Goal: Use online tool/utility: Use online tool/utility

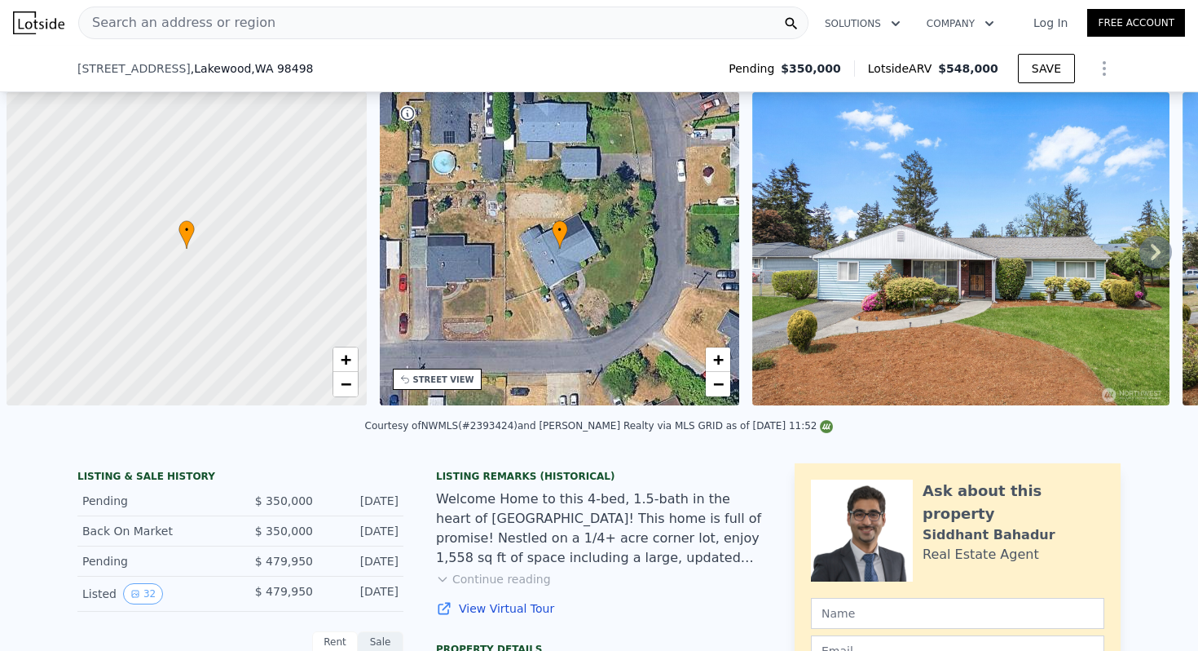
scroll to position [0, 7]
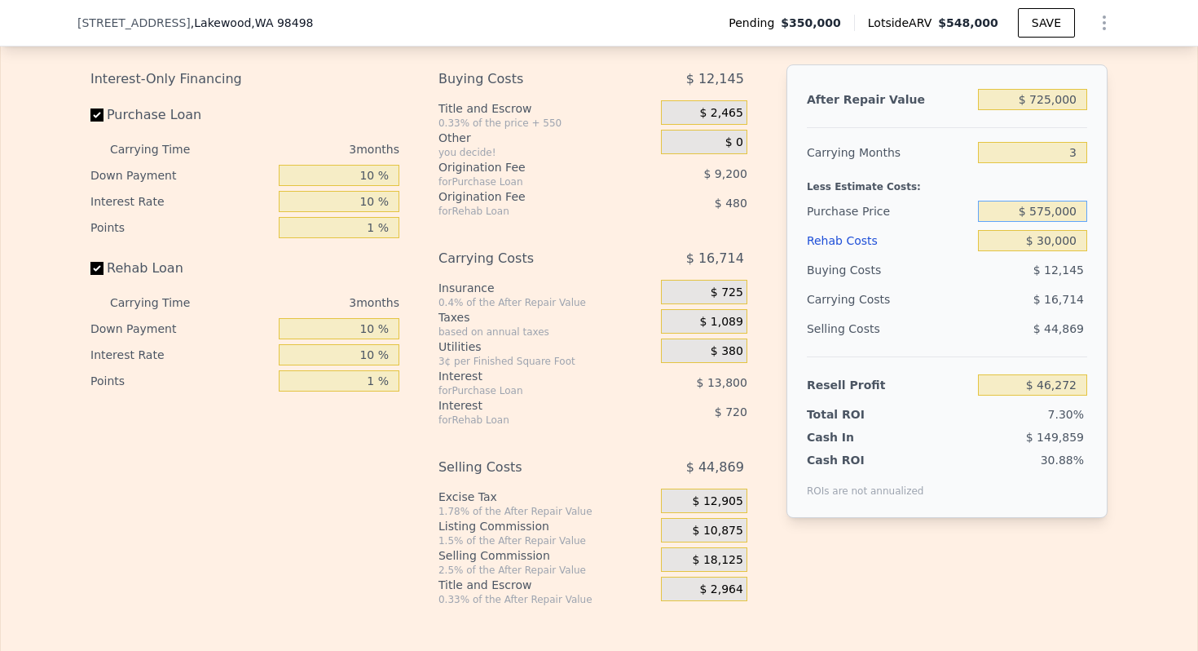
click at [1053, 210] on input "$ 575,000" at bounding box center [1032, 211] width 109 height 21
type input "$ 548,000"
type input "5"
type input "$ 0"
type input "$ 133,793"
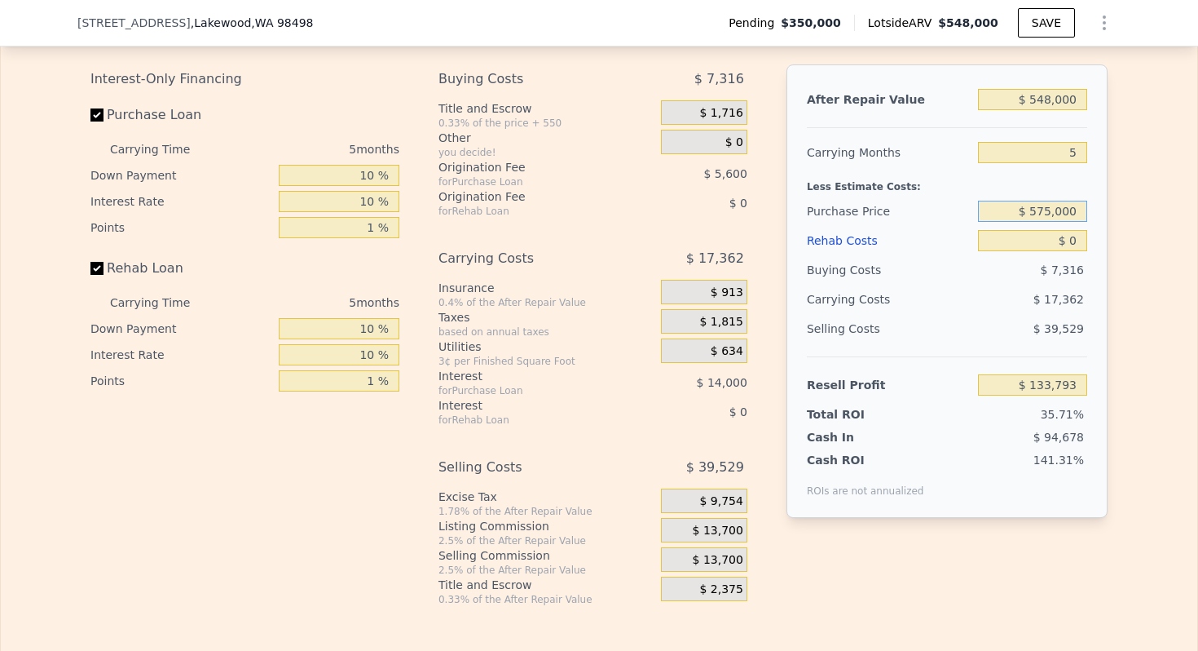
click at [1053, 210] on input "$ 575,000" at bounding box center [1032, 211] width 109 height 21
type input "$ 560,000"
click at [1055, 93] on input "$ 548,000" at bounding box center [1032, 99] width 109 height 21
type input "-$ 88,666"
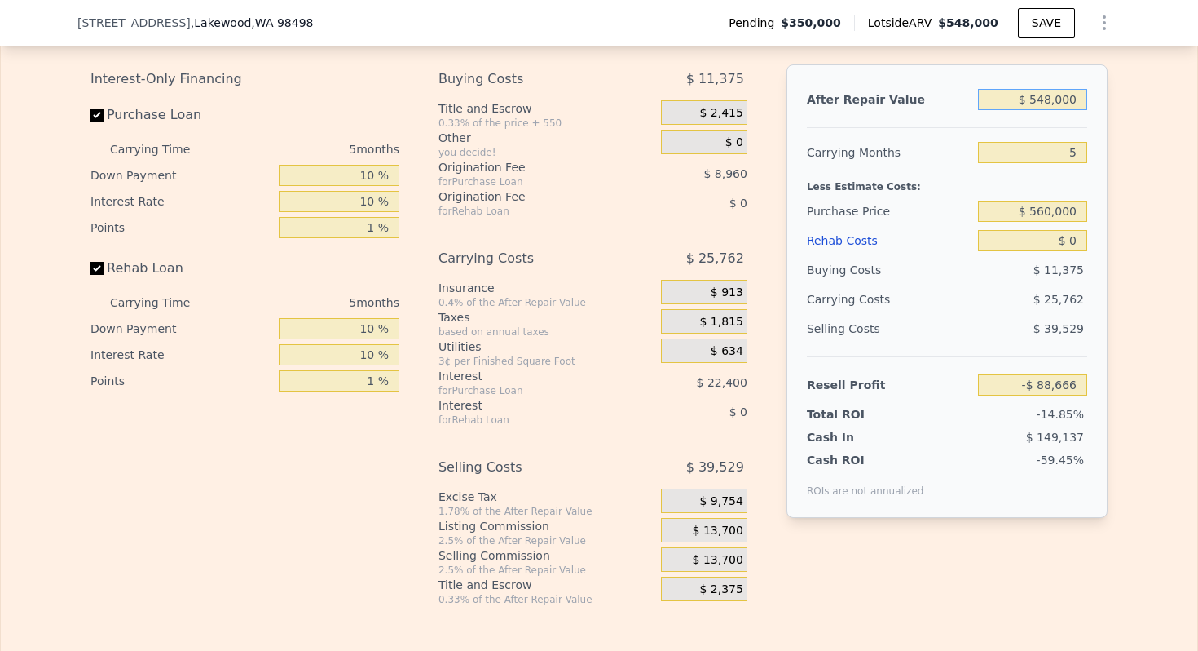
click at [1055, 93] on input "$ 548,000" at bounding box center [1032, 99] width 109 height 21
type input "$ 7"
type input "-$ 596,767"
type input "$ 72"
type input "-$ 596,707"
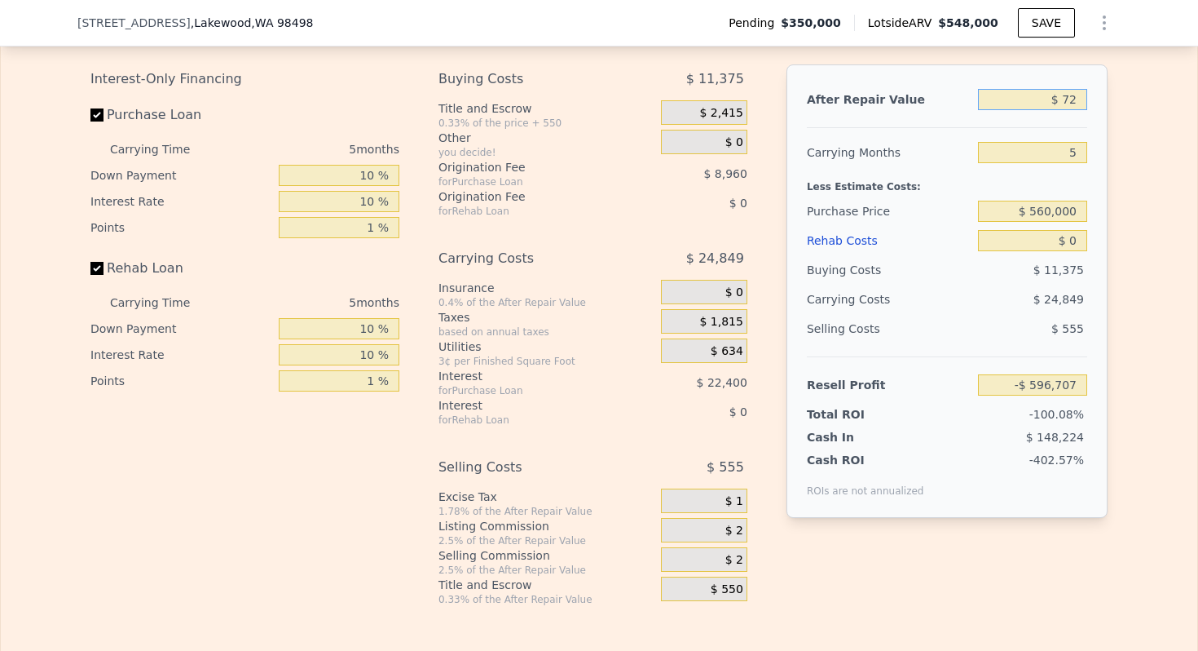
type input "$ 725"
type input "-$ 596,101"
type input "$ 72,500"
type input "-$ 529,553"
type input "$ 725,000"
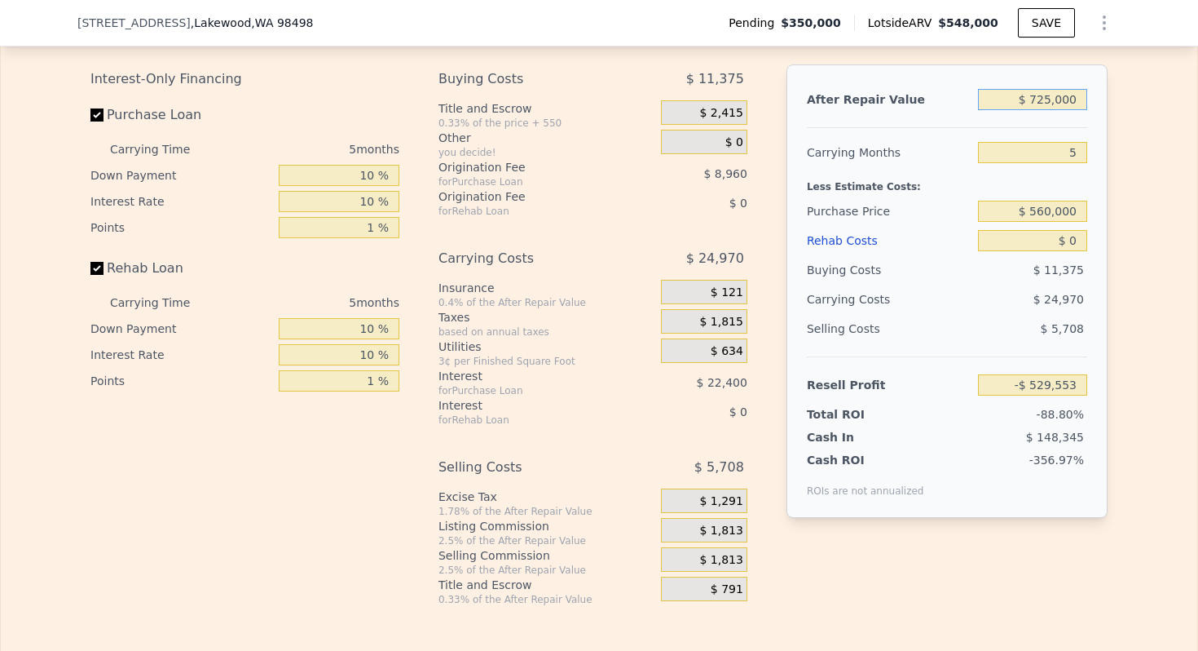
type input "$ 75,449"
type input "$ 725,000"
click at [1065, 143] on input "5" at bounding box center [1032, 152] width 109 height 21
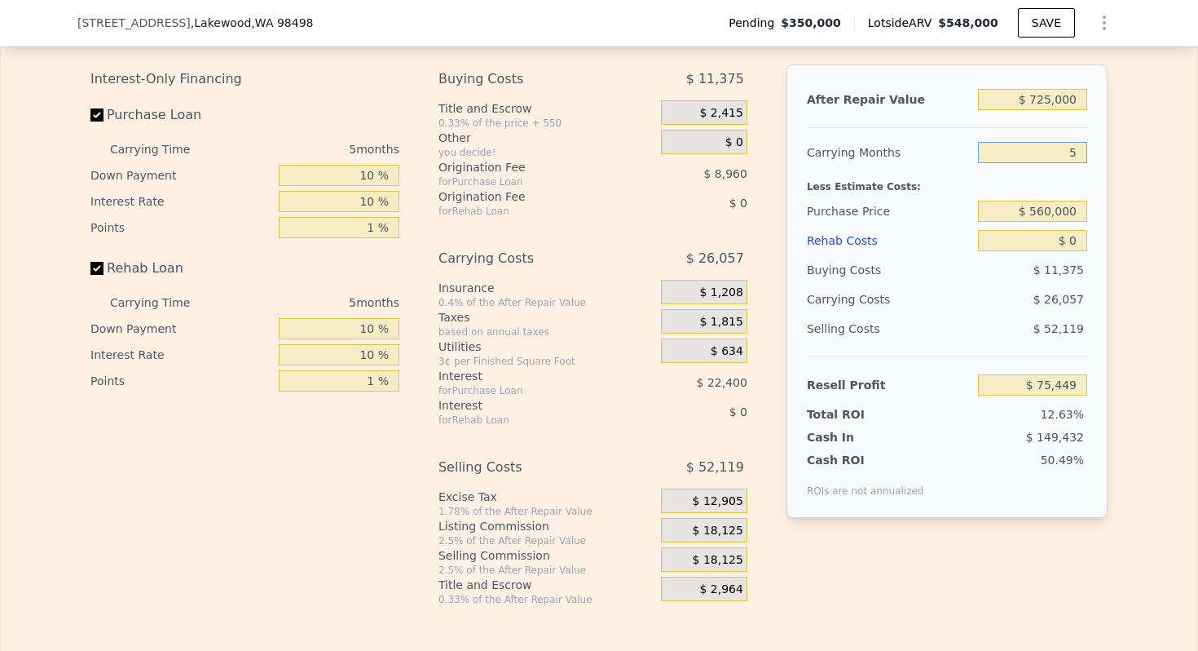
type input "3"
type input "$ 85,872"
type input "3"
click at [1069, 251] on div "$ 0" at bounding box center [1032, 240] width 109 height 29
click at [1069, 247] on input "$ 0" at bounding box center [1032, 240] width 109 height 21
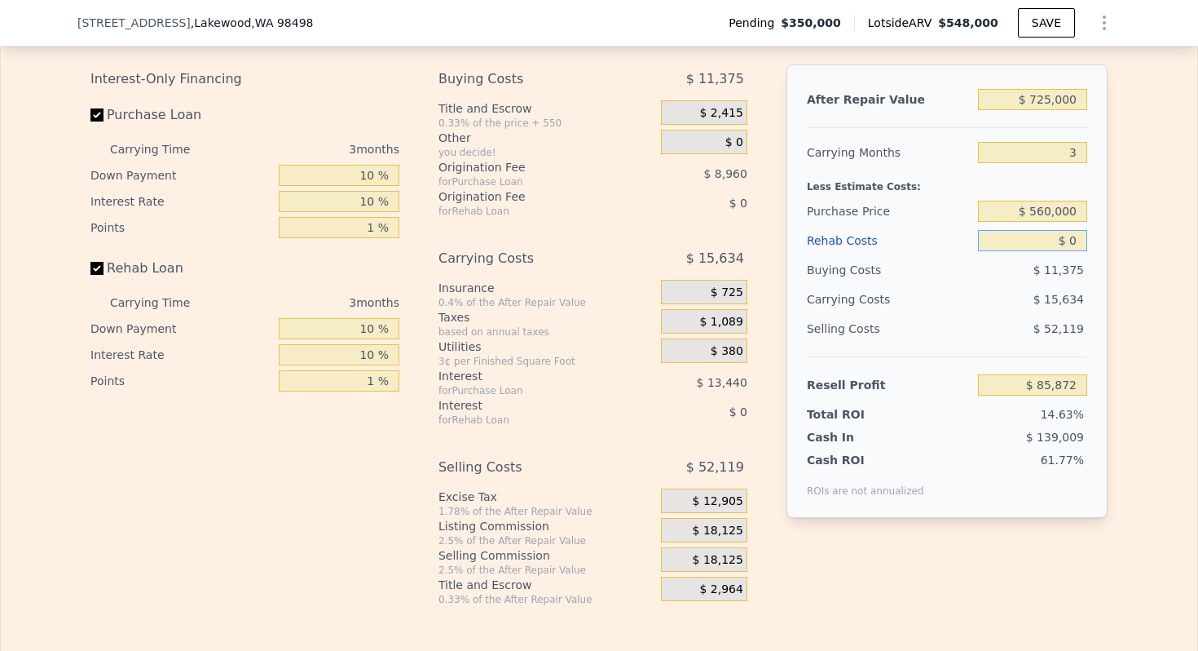
click at [1069, 247] on input "$ 0" at bounding box center [1032, 240] width 109 height 21
type input "$ 3"
type input "$ 85,869"
type input "$ 30"
type input "$ 85,842"
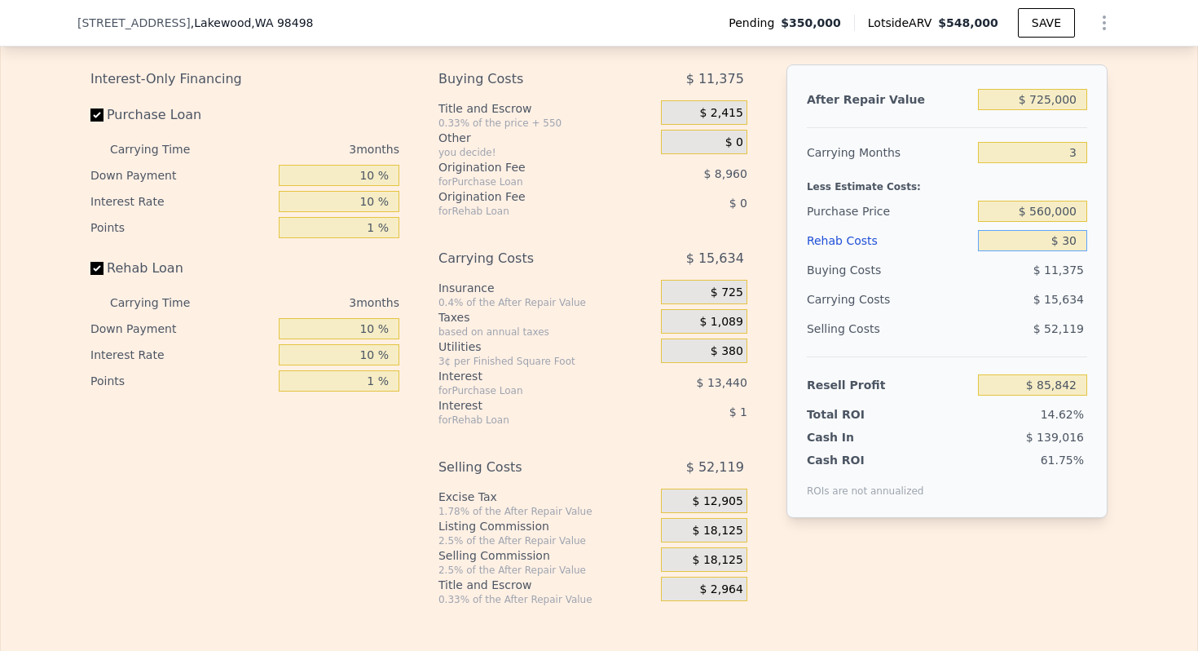
type input "$ 300"
type input "$ 85,561"
type input "$ 3,000"
type input "$ 82,752"
type input "$ 30,000"
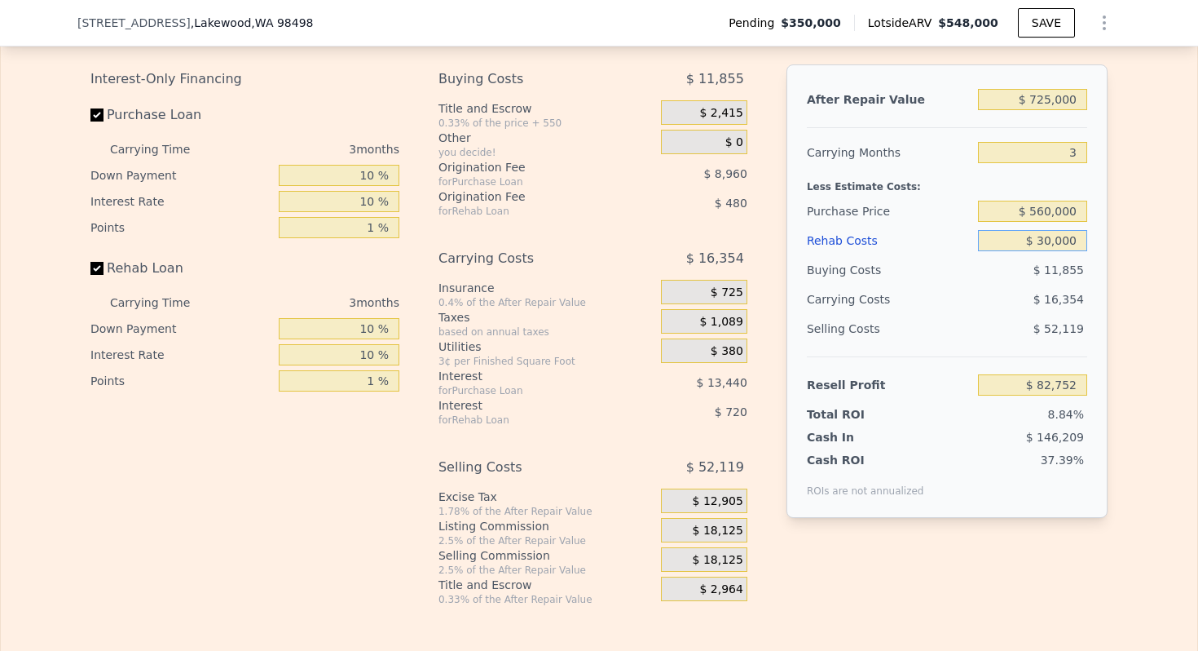
type input "$ 54,672"
type input "$ 30,000"
click at [855, 288] on div "Carrying Costs" at bounding box center [858, 299] width 102 height 29
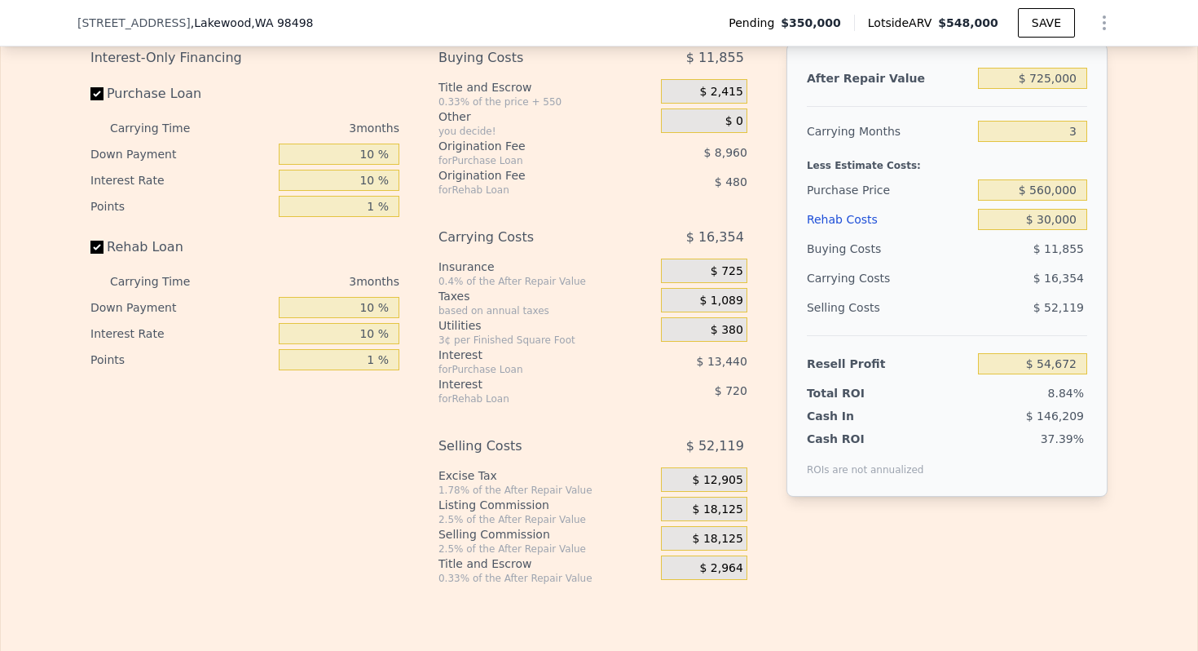
scroll to position [2570, 0]
click at [723, 501] on span "$ 18,125" at bounding box center [718, 508] width 51 height 15
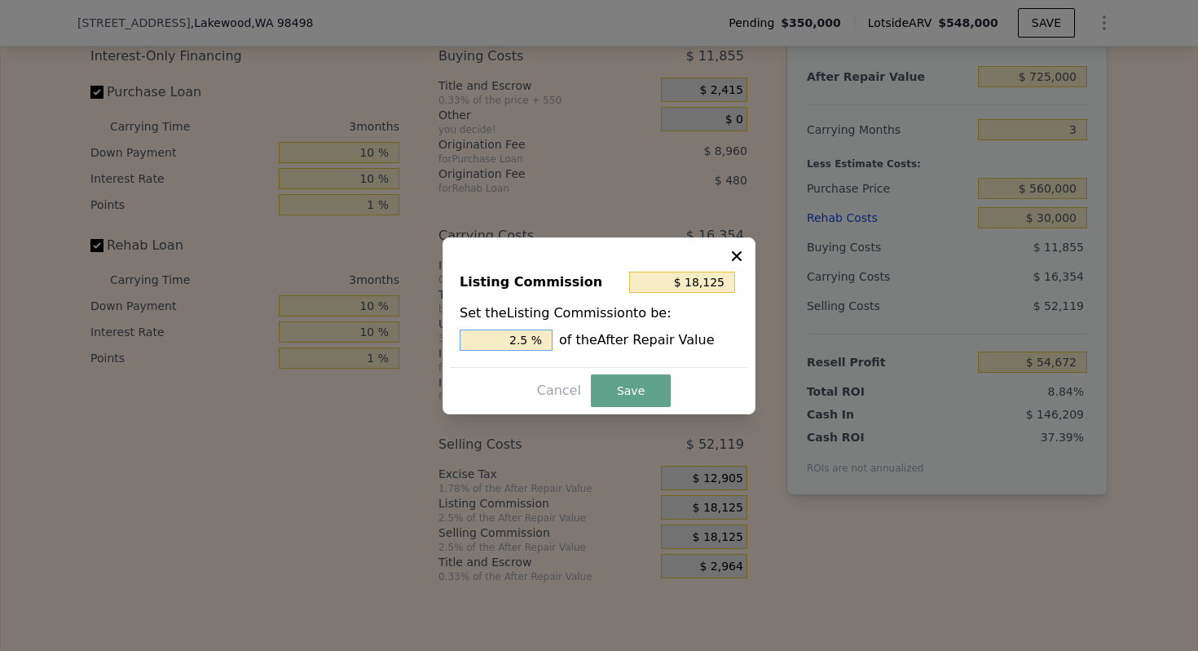
click at [510, 339] on input "2.5 %" at bounding box center [506, 339] width 93 height 21
type input "$ 7,250"
type input "1. %"
type input "$ 10,875"
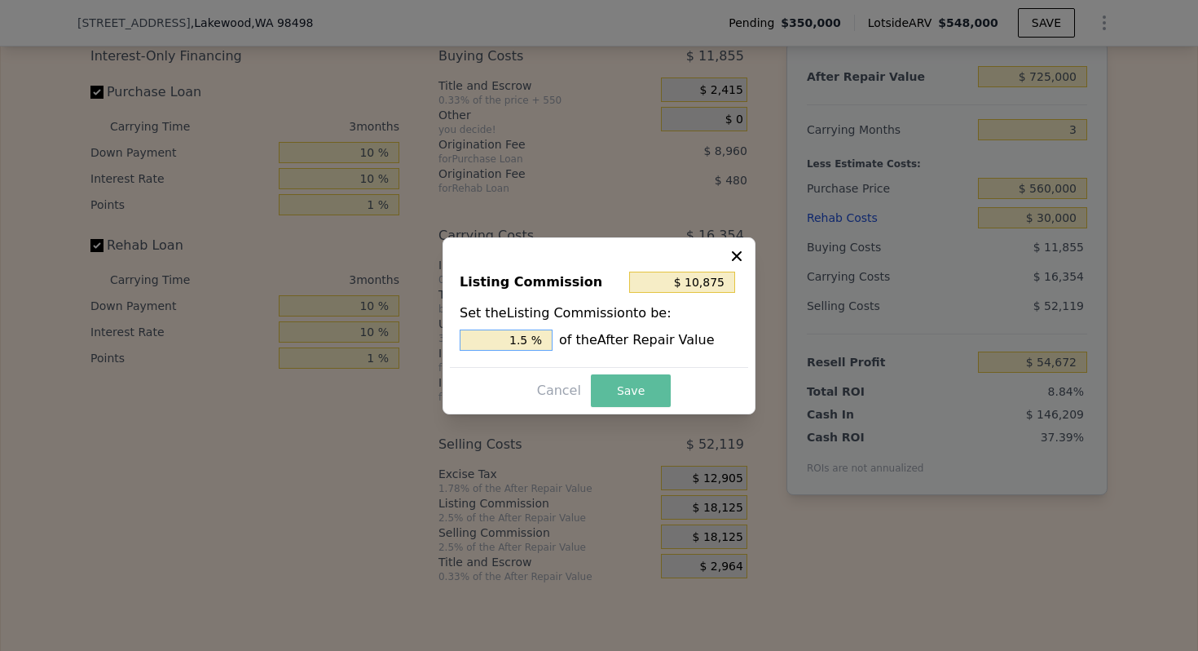
type input "1.5 %"
click at [611, 404] on button "Save" at bounding box center [631, 390] width 80 height 33
type input "$ 61,922"
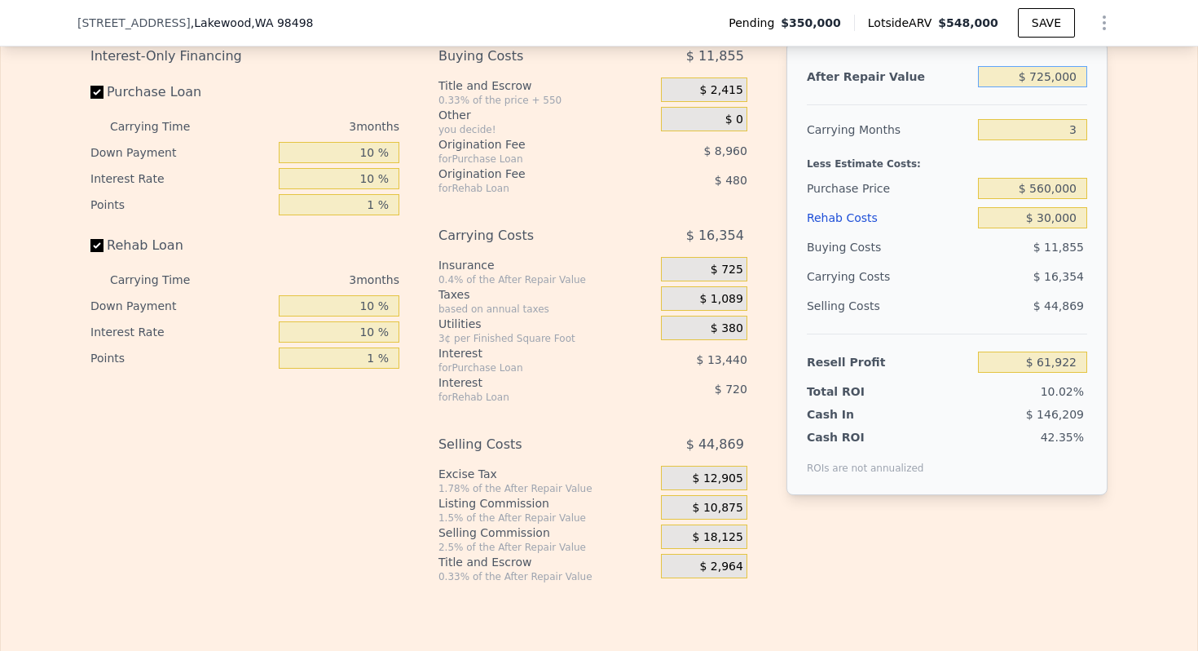
click at [1047, 81] on input "$ 725,000" at bounding box center [1032, 76] width 109 height 21
type input "$ 7"
type input "-$ 618,027"
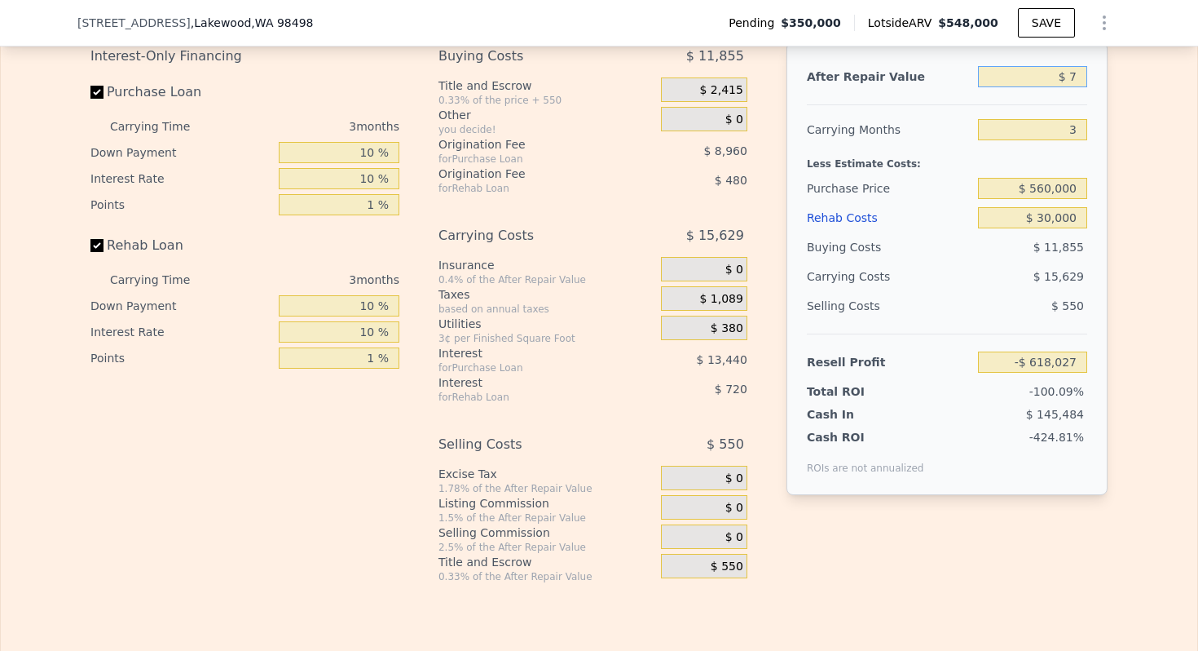
type input "$ 75"
type input "-$ 617,963"
type input "$ 750"
type input "-$ 617,330"
type input "$ 7,500"
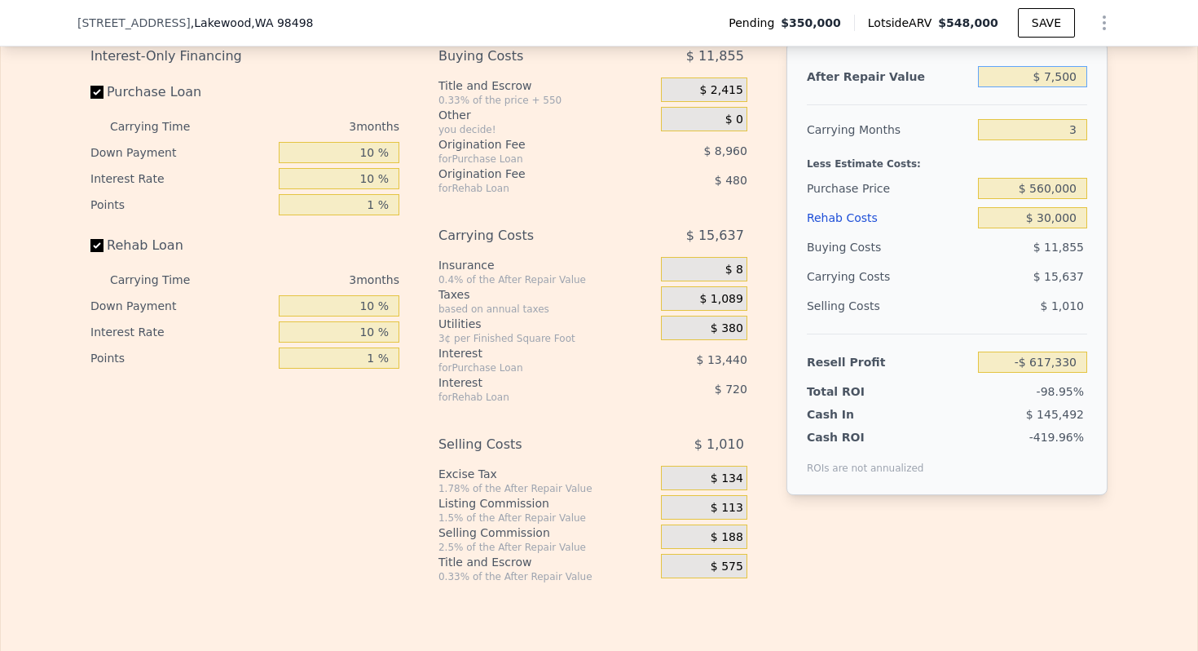
type input "-$ 611,002"
type input "$ 75,000"
type input "-$ 547,694"
type input "$ 750,000"
type input "$ 85,368"
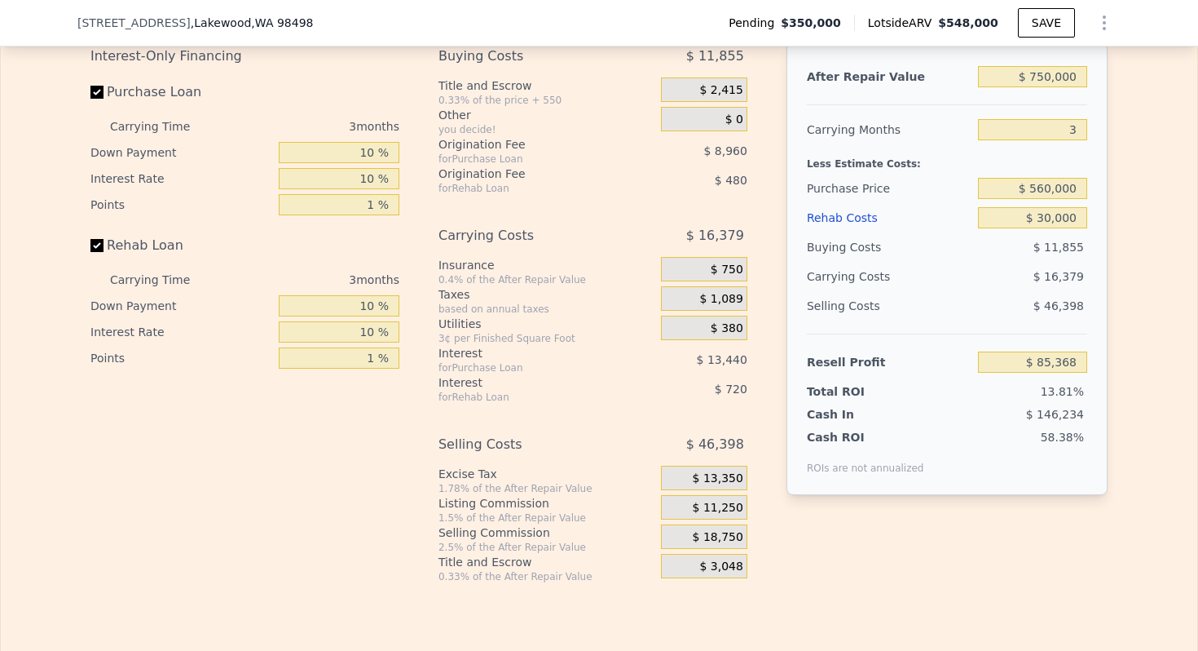
click at [902, 134] on div "Carrying Months" at bounding box center [889, 129] width 165 height 29
click at [1039, 81] on input "$ 750,000" at bounding box center [1032, 76] width 109 height 21
type input "$ 7"
type input "-$ 618,027"
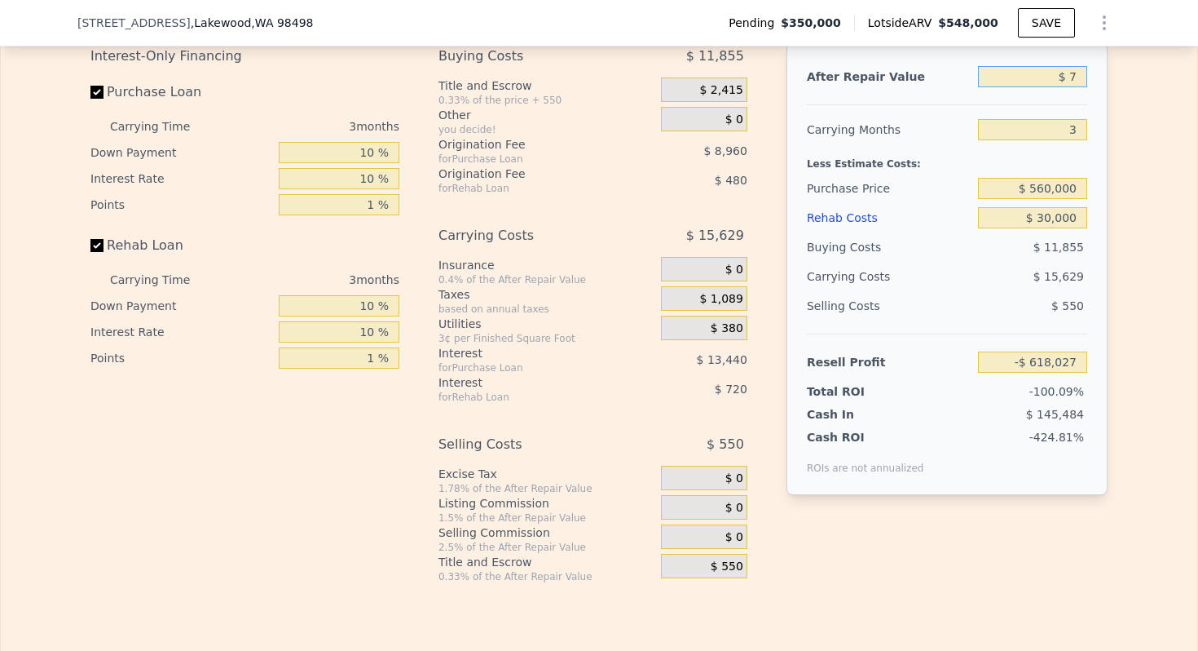
type input "$ 72"
type input "-$ 617,966"
type input "$ 725"
type input "-$ 617,354"
type input "$ 7,250"
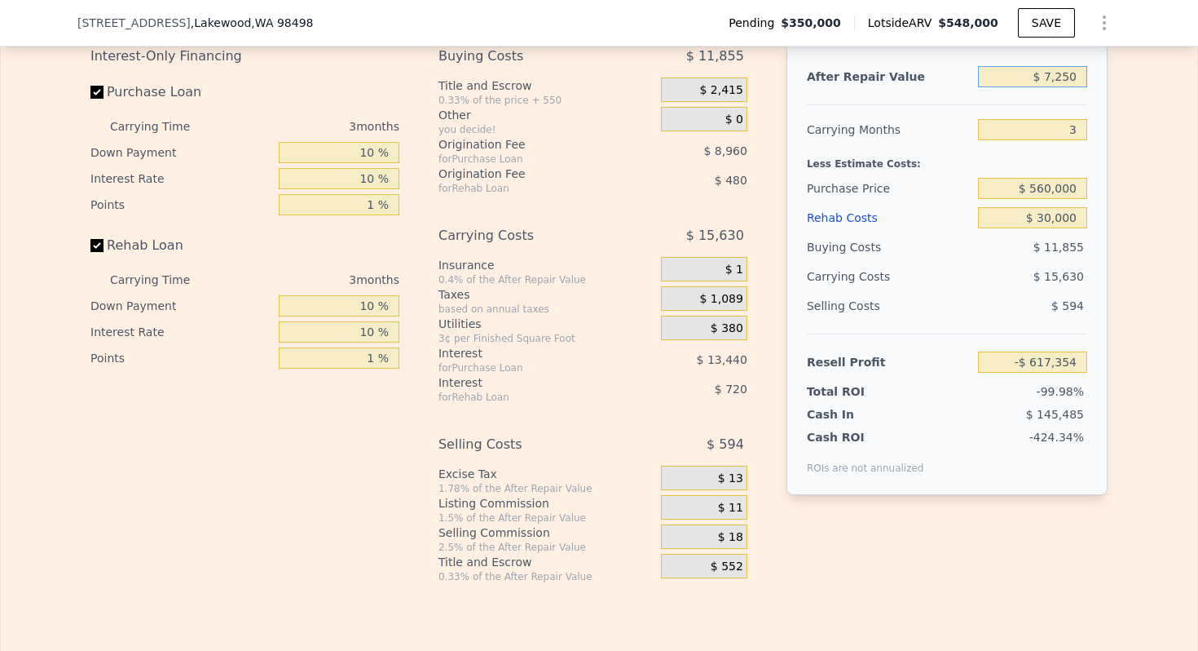
type input "-$ 611,234"
type input "$ 72,500"
type input "-$ 550,040"
type input "$ 725,000"
type input "$ 61,922"
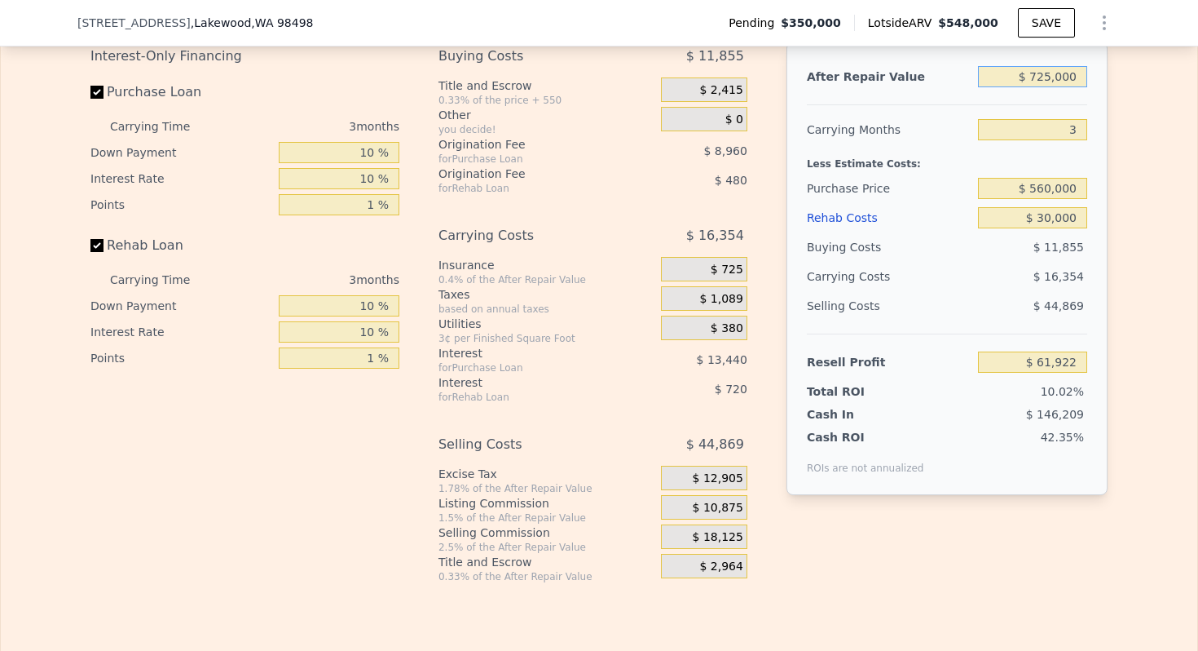
type input "$ 7,250,000"
type input "$ 6,181,523"
type input "$ 725,000"
type input "$ 61,922"
type input "$ 725,000"
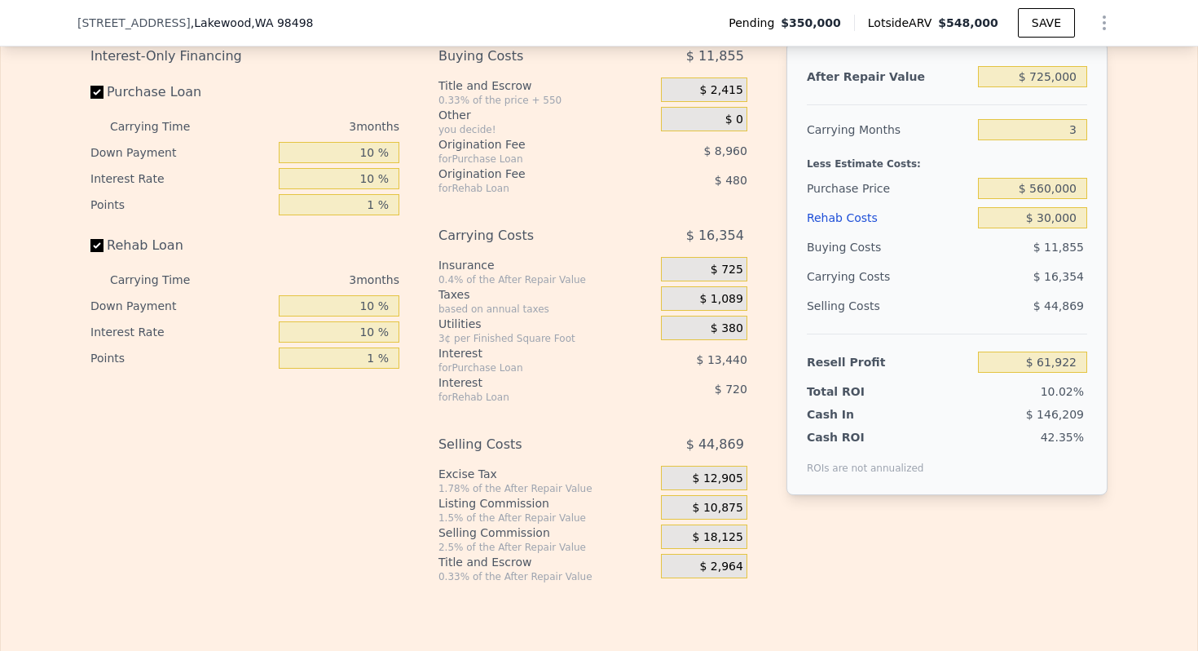
click at [852, 123] on div "Carrying Months" at bounding box center [889, 129] width 165 height 29
drag, startPoint x: 1051, startPoint y: 79, endPoint x: 1039, endPoint y: 83, distance: 12.9
click at [1057, 184] on input "$ 560,000" at bounding box center [1032, 188] width 109 height 21
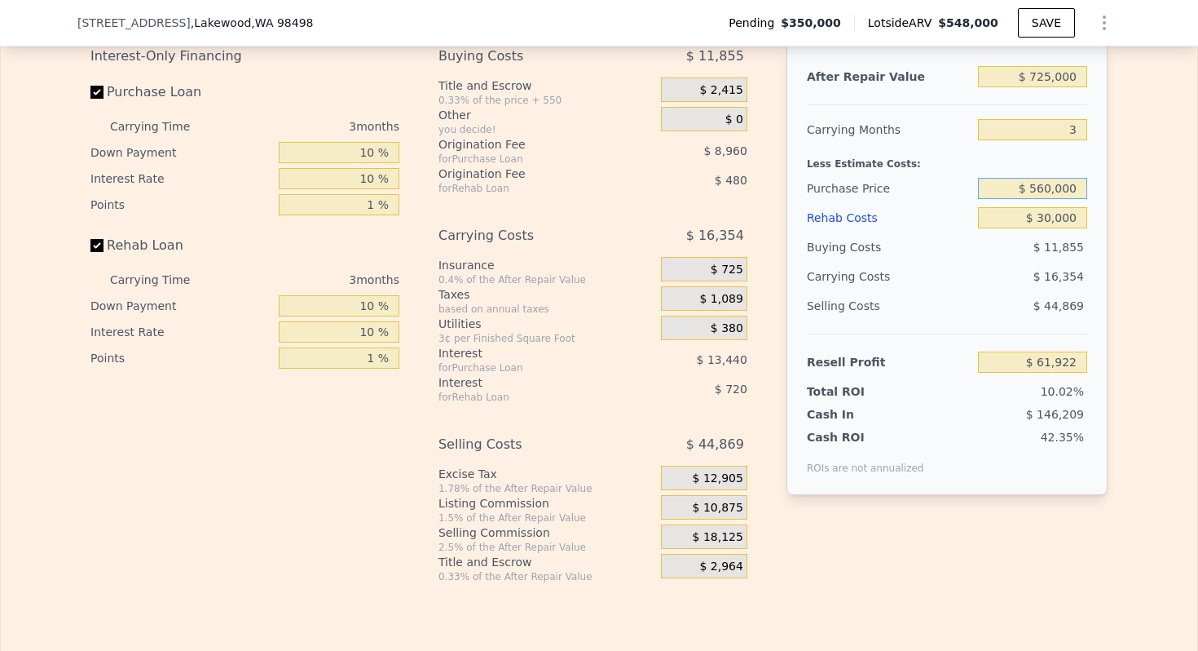
type input "$ 6"
type input "$ 548,000"
type input "5"
type input "$ 560,000"
type input "$ 0"
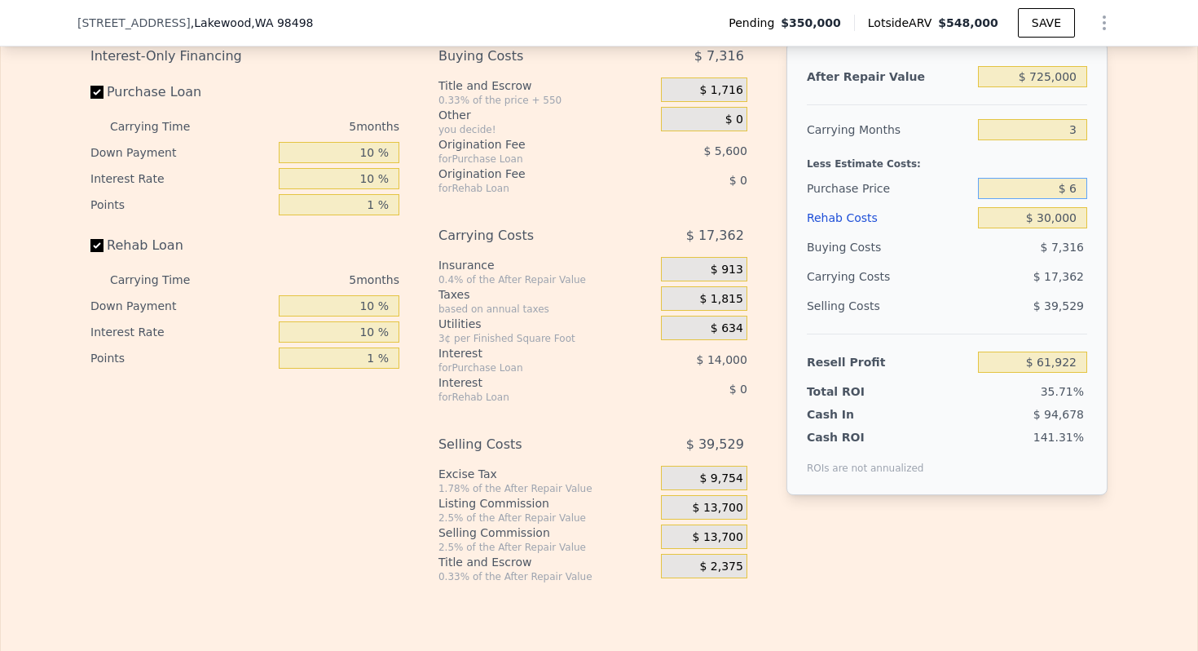
type input "$ 133,793"
click at [1057, 184] on input "$ 5,640,000,000" at bounding box center [1032, 188] width 109 height 21
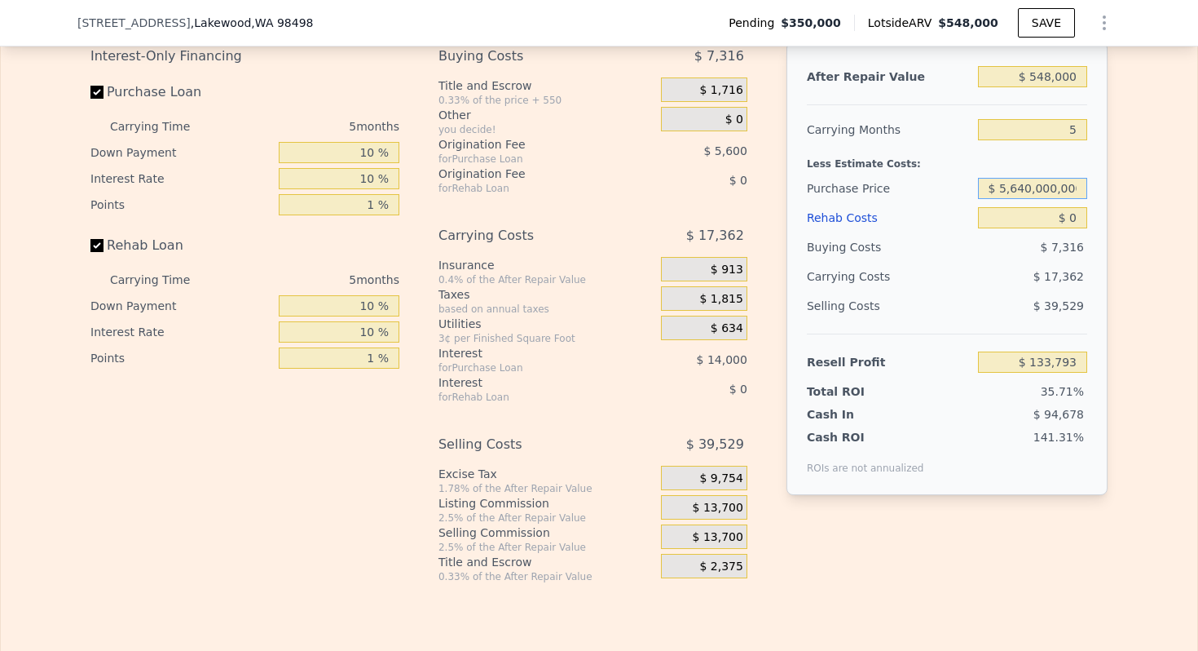
type input "$ 5"
type input "$ 640,000"
click at [1077, 210] on input "$ 0" at bounding box center [1032, 217] width 109 height 21
type input "-$ 173,412"
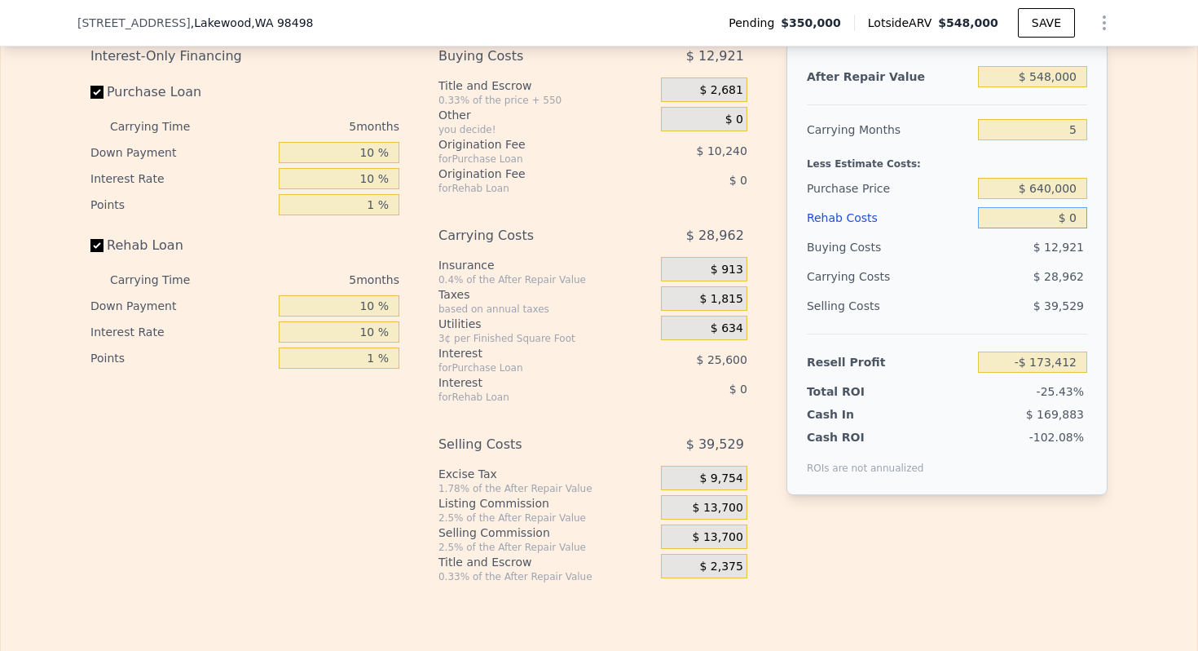
click at [1077, 210] on input "$ 0" at bounding box center [1032, 217] width 109 height 21
type input "$ 8"
type input "-$ 173,420"
type input "$ 9"
type input "-$ 173,421"
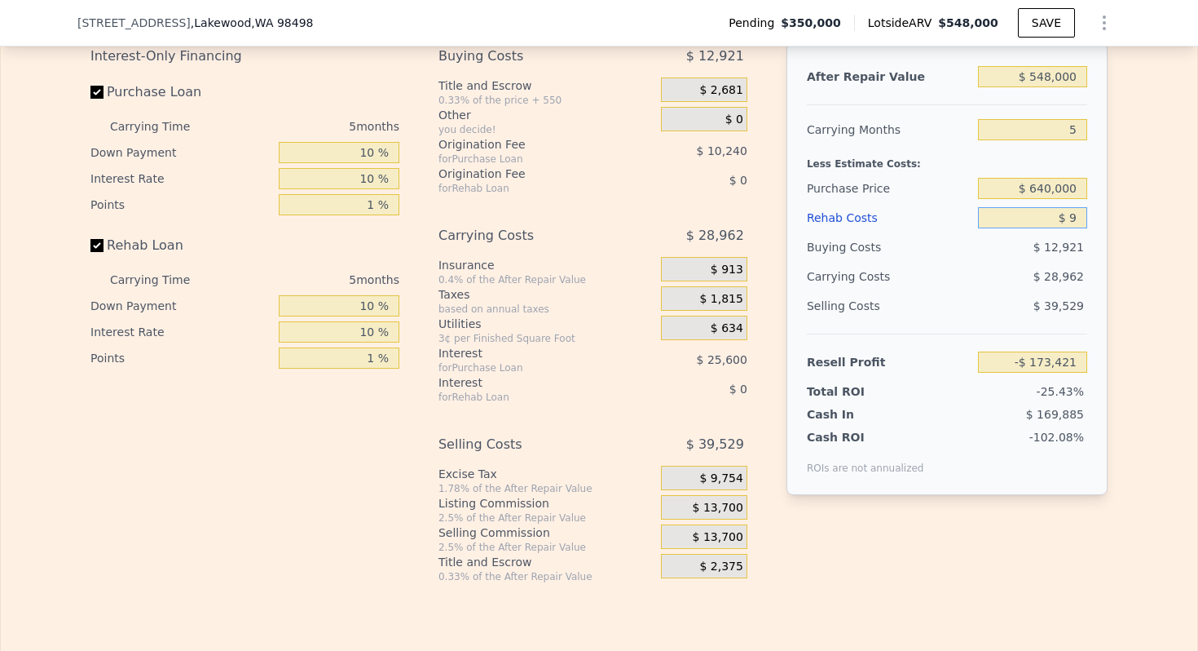
type input "$ 90"
type input "-$ 173,508"
type input "$ 900"
type input "-$ 174,361"
type input "$ 9,000"
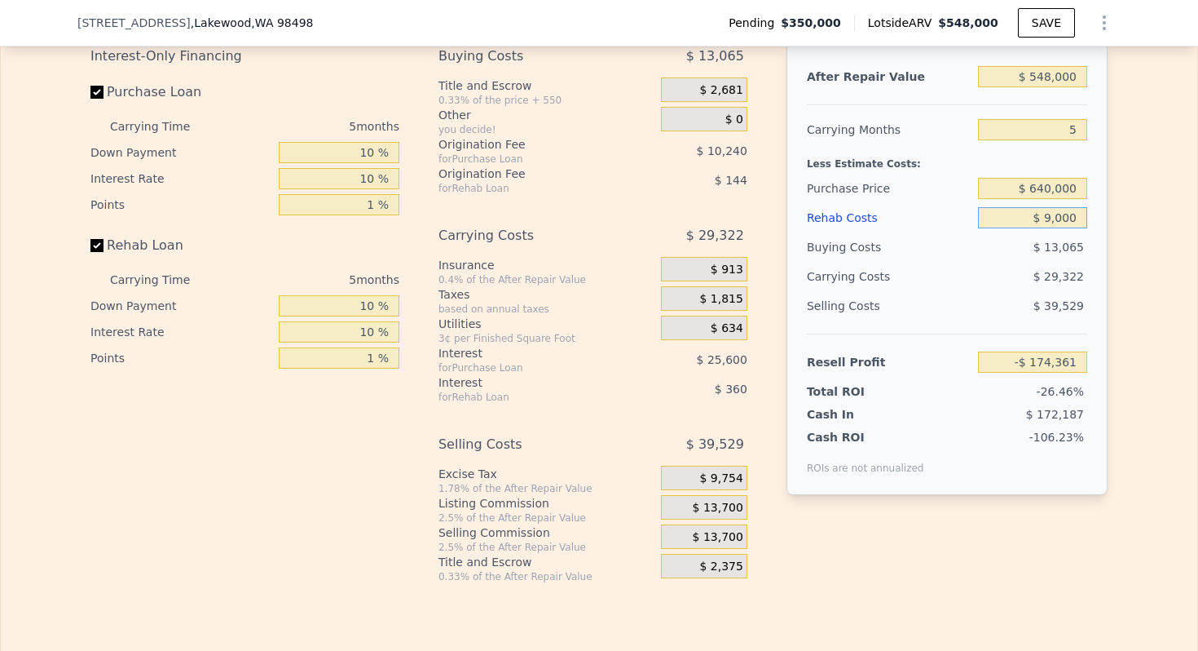
type input "-$ 182,916"
type input "$ 90,000"
type input "-$ 268,452"
type input "$ 90,000"
click at [890, 160] on div "Less Estimate Costs:" at bounding box center [947, 158] width 280 height 29
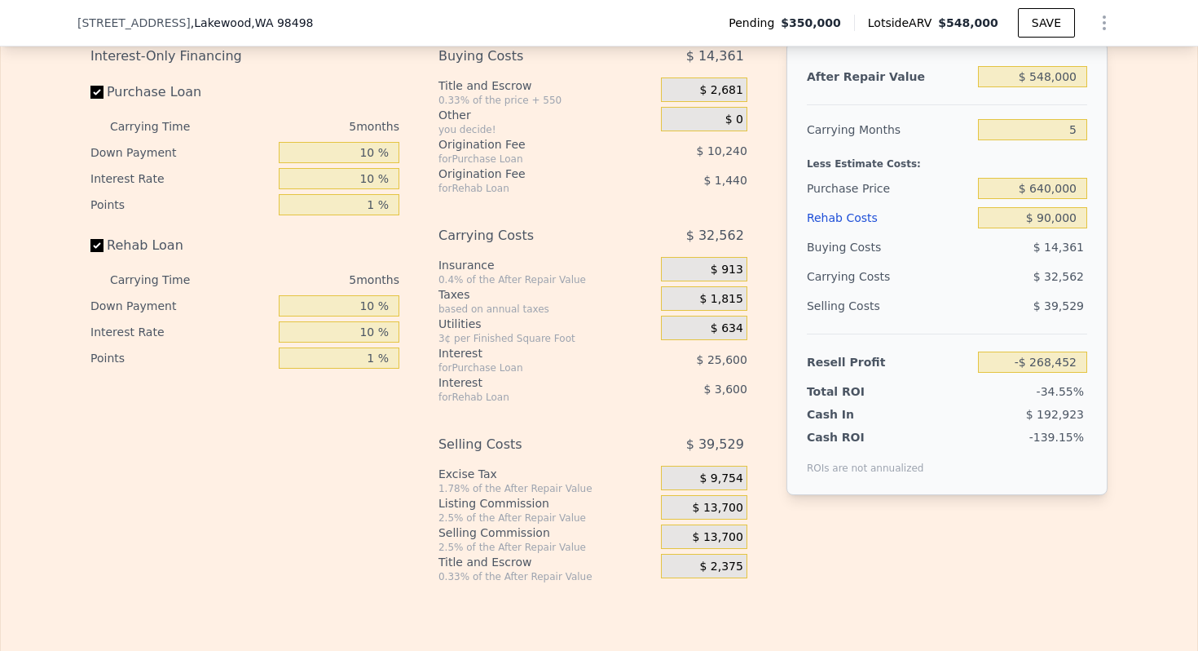
scroll to position [2546, 0]
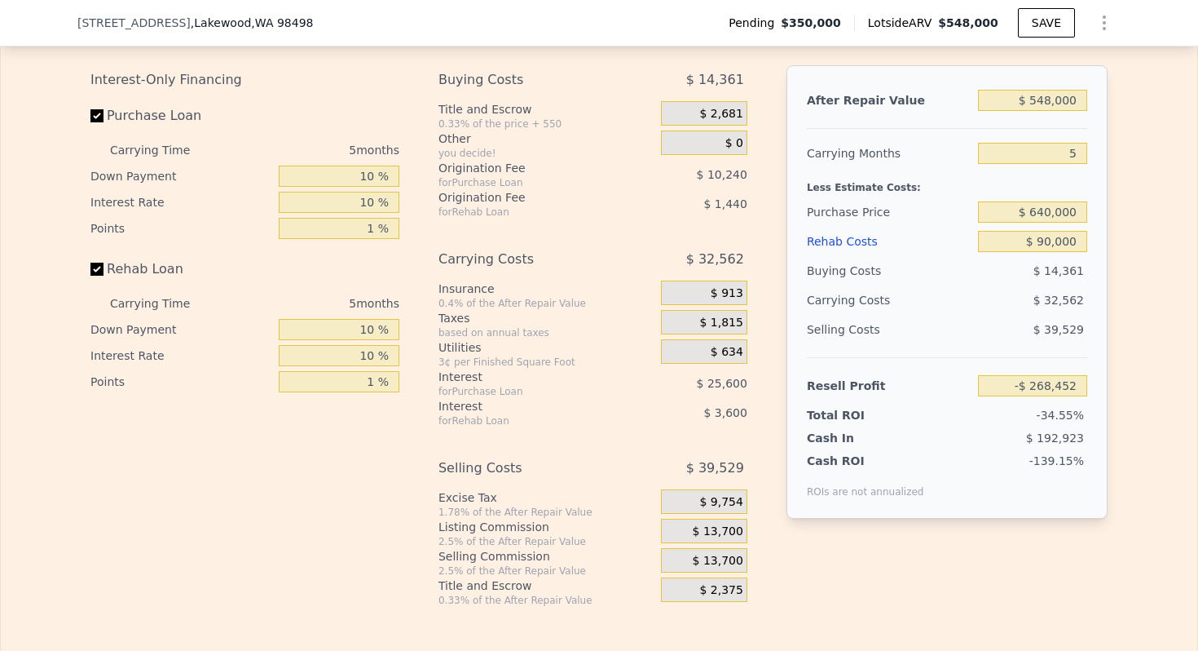
click at [704, 527] on span "$ 13,700" at bounding box center [718, 531] width 51 height 15
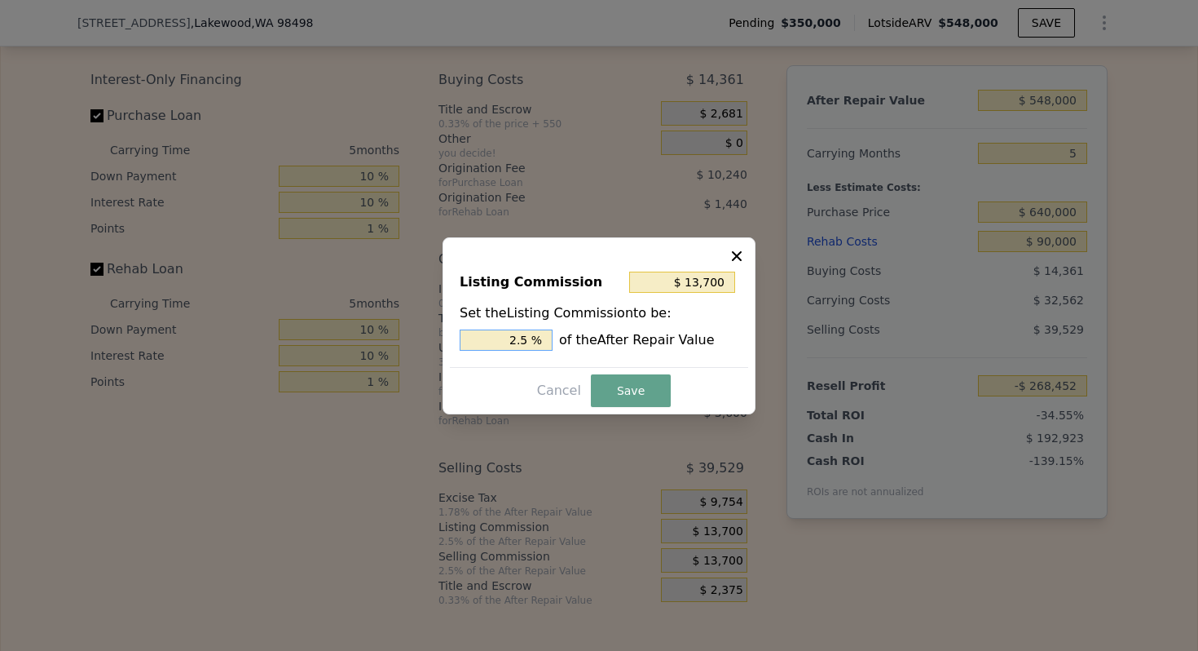
click at [518, 340] on input "2.5 %" at bounding box center [506, 339] width 93 height 21
type input "$ 5,480"
type input "1. %"
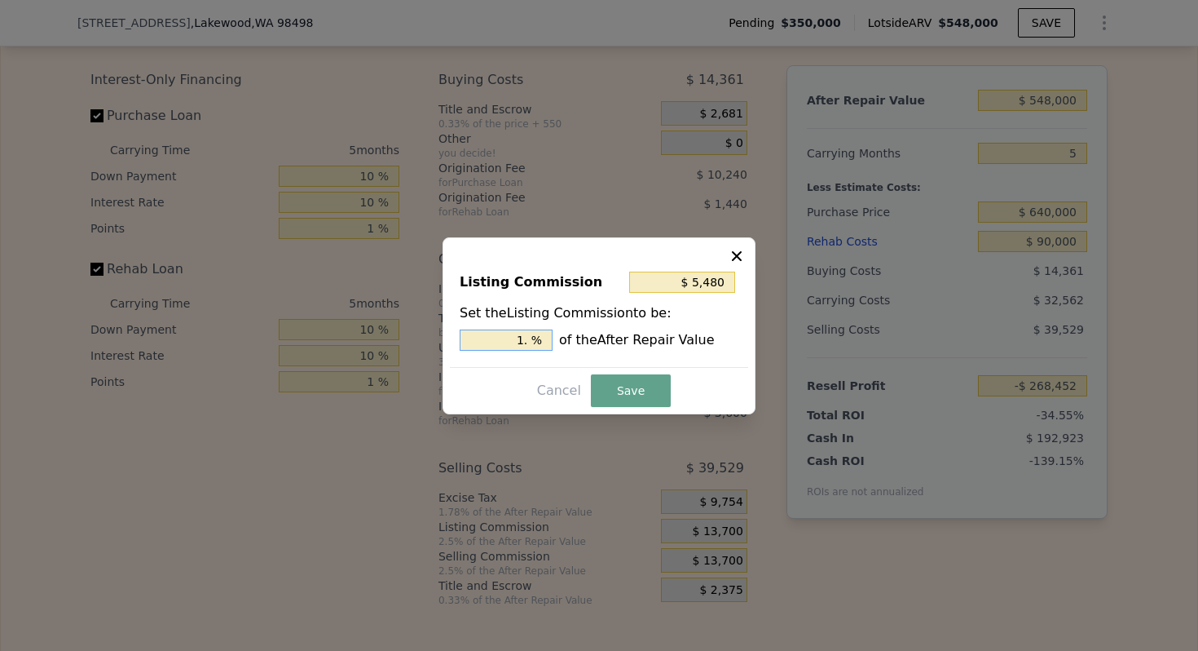
type input "$ 8,220"
type input "1.5 %"
click at [620, 388] on button "Save" at bounding box center [631, 390] width 80 height 33
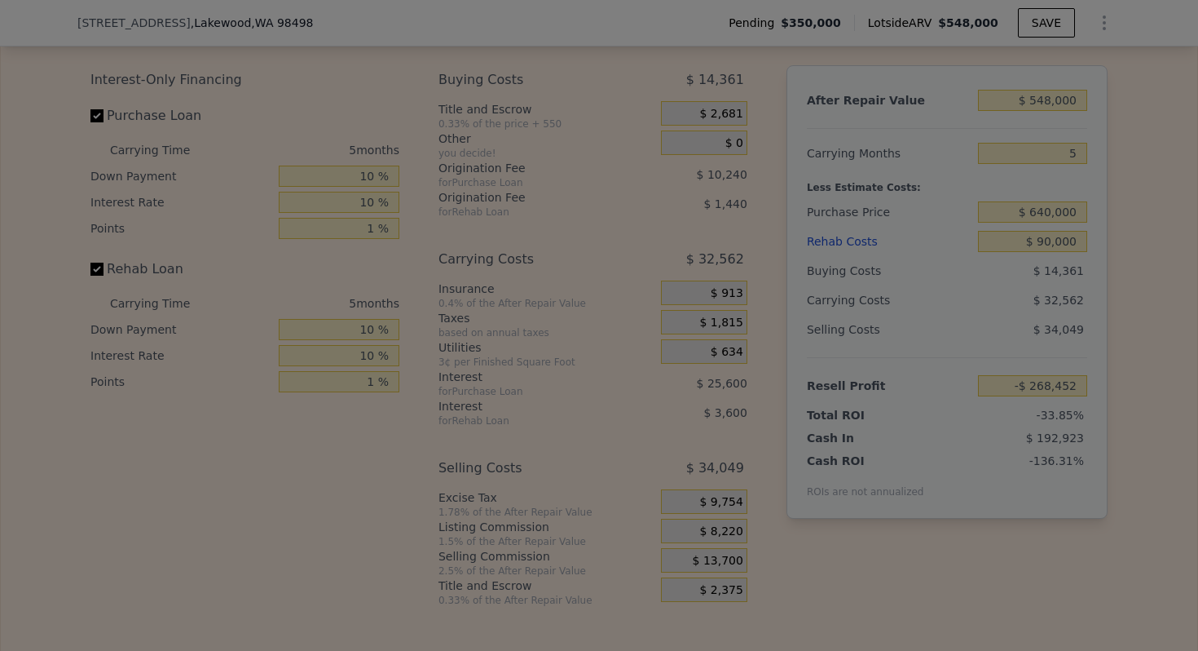
type input "-$ 262,972"
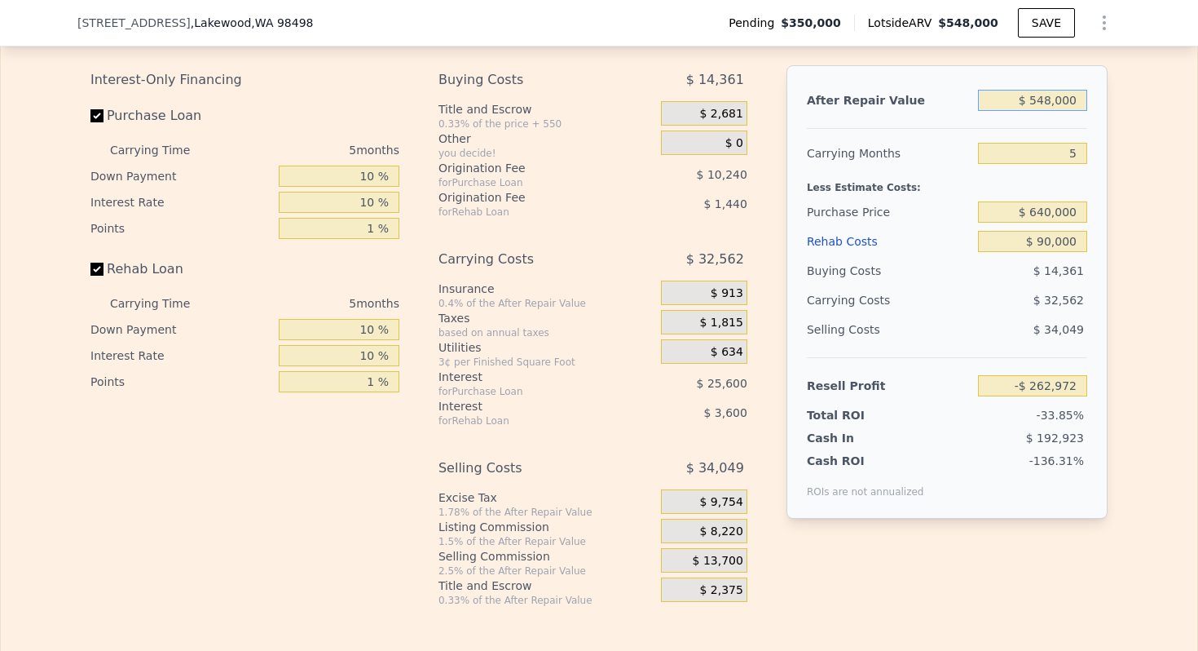
click at [1057, 106] on input "$ 548,000" at bounding box center [1032, 100] width 109 height 21
type input "$ 9"
type input "-$ 776,551"
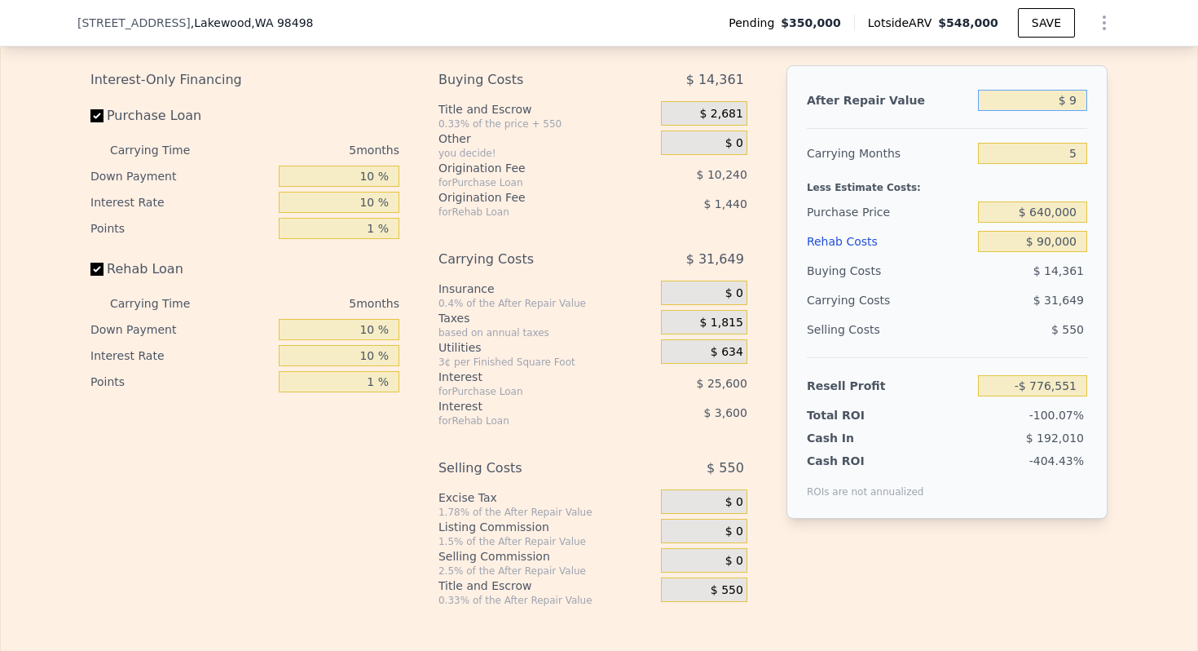
type input "$ 93"
type input "-$ 776,472"
type input "$ 935,000"
type input "$ 99,725"
type input "$ 935,000"
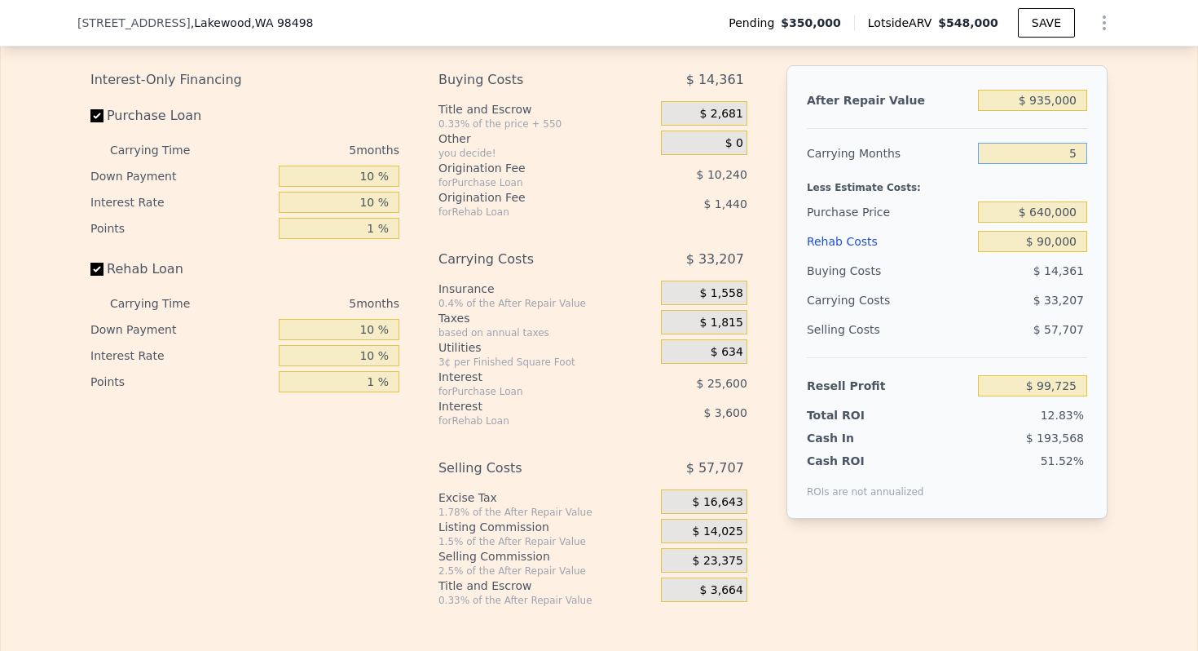
click at [1071, 152] on input "5" at bounding box center [1032, 153] width 109 height 21
type input "4"
type input "$ 106,366"
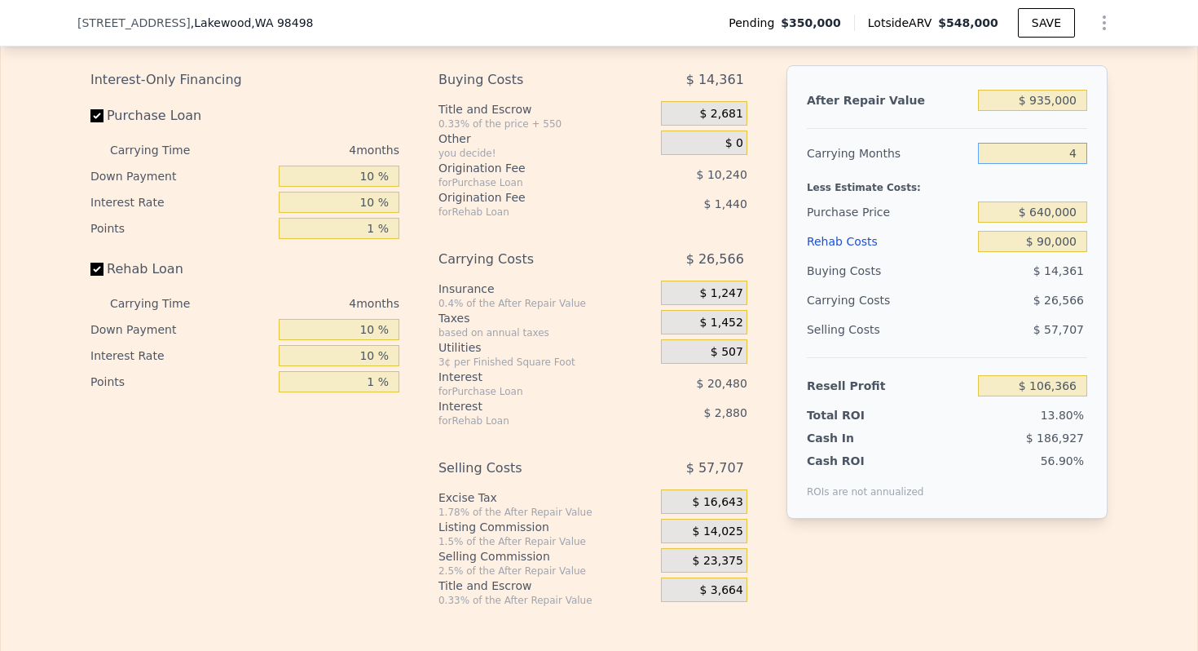
type input "45"
type input "-$ 165,931"
type input "4"
type input "$ 106,366"
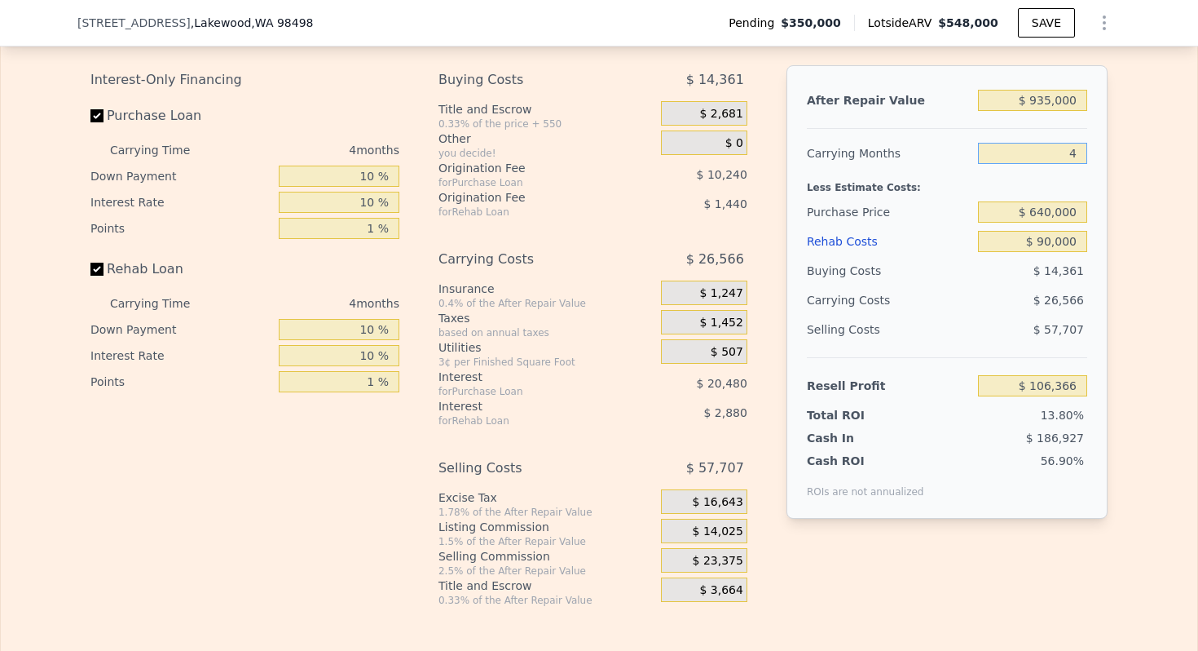
type input "54"
type input "-$ 225,704"
click at [1072, 156] on input "54" at bounding box center [1032, 153] width 109 height 21
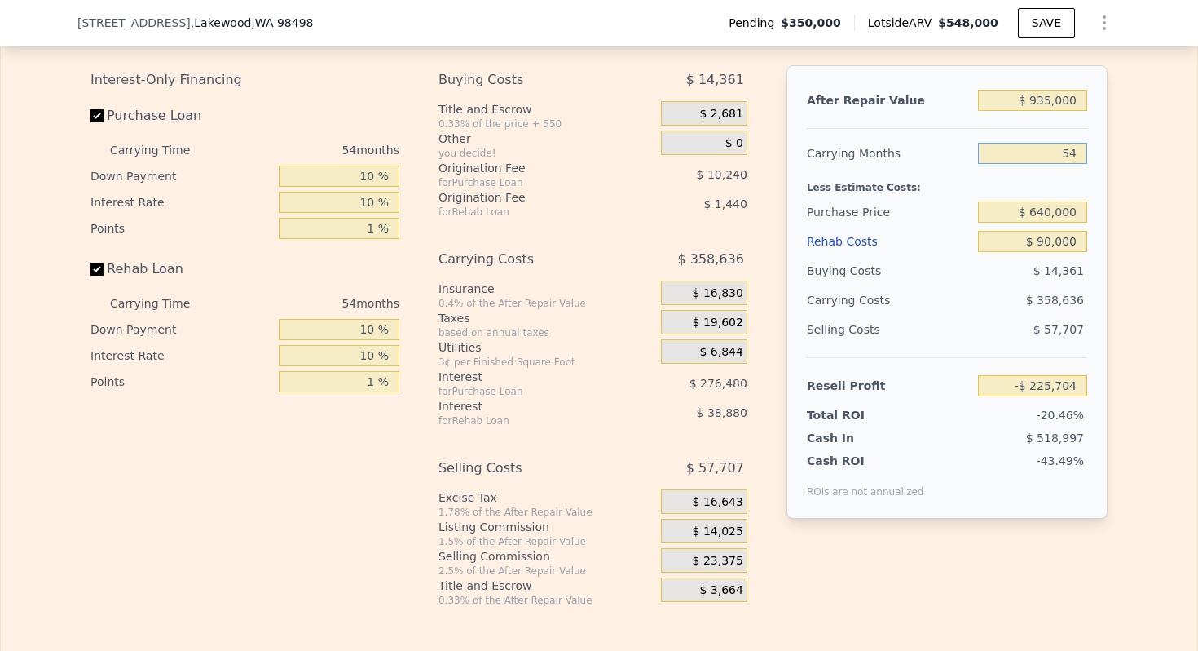
type input "5"
type input "$ 99,725"
click at [840, 182] on div "Less Estimate Costs:" at bounding box center [947, 182] width 280 height 29
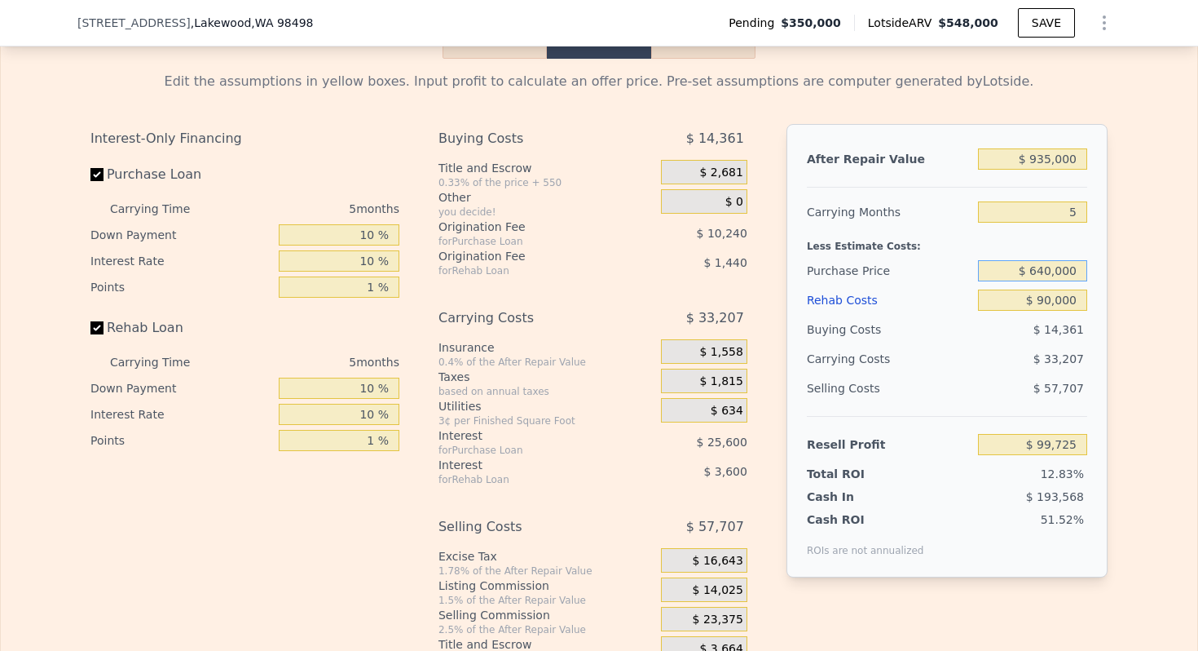
click at [1057, 272] on input "$ 640,000" at bounding box center [1032, 270] width 109 height 21
type input "$ 631,000"
click at [777, 245] on div "Interest-Only Financing Purchase Loan Carrying Time 5 months Down Payment 10 % …" at bounding box center [598, 394] width 1017 height 541
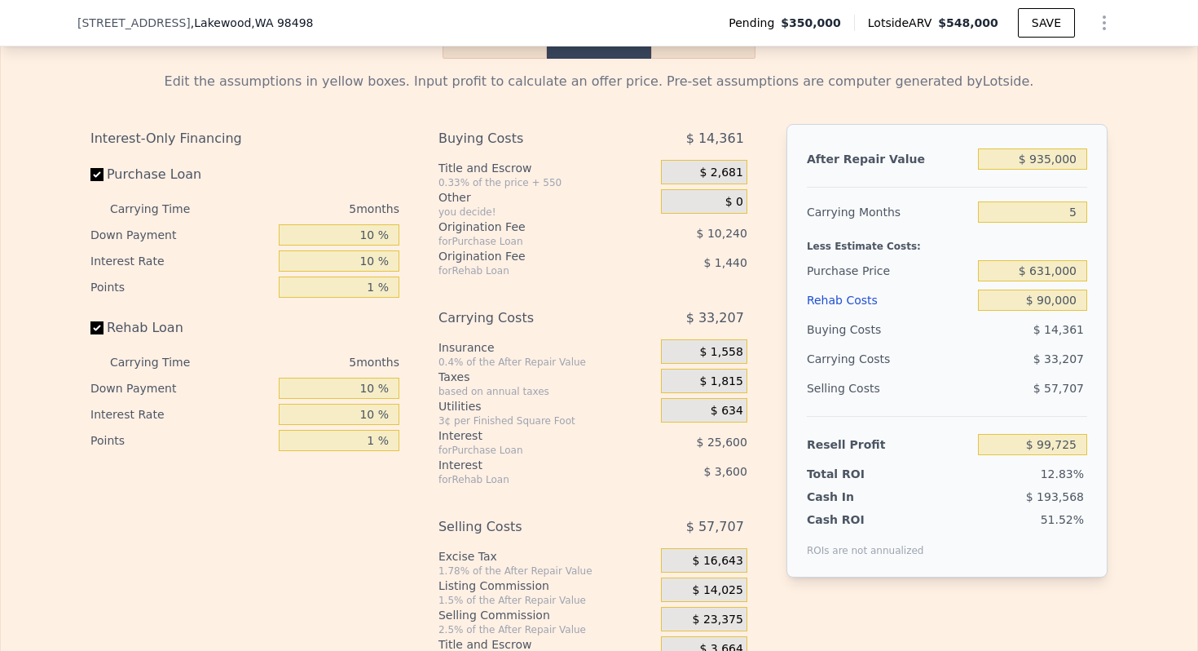
type input "$ 109,259"
click at [1066, 271] on input "$ 631,000" at bounding box center [1032, 270] width 109 height 21
type input "$ 660,000"
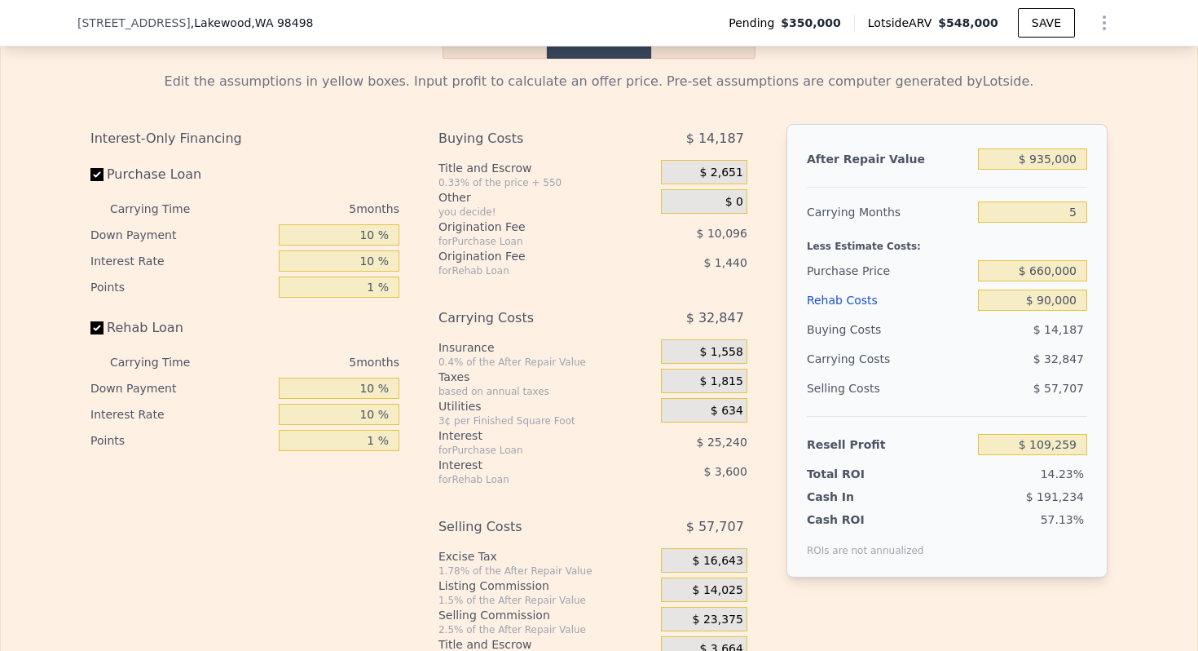
click at [853, 247] on div "Less Estimate Costs:" at bounding box center [947, 241] width 280 height 29
type input "$ 78,538"
click at [866, 267] on div "Purchase Price" at bounding box center [889, 270] width 165 height 29
